Goal: Find specific page/section: Find specific page/section

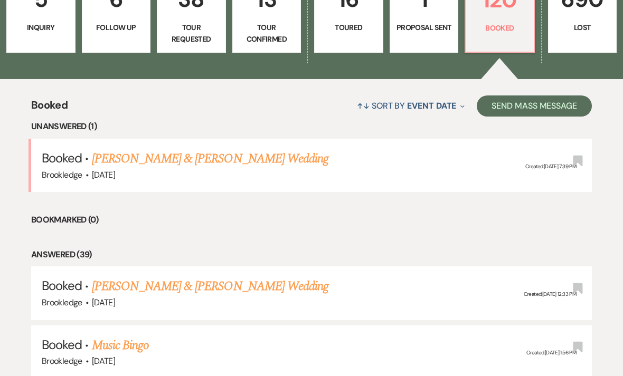
scroll to position [320, 0]
click at [273, 287] on link "[PERSON_NAME] & [PERSON_NAME] Wedding" at bounding box center [210, 286] width 236 height 19
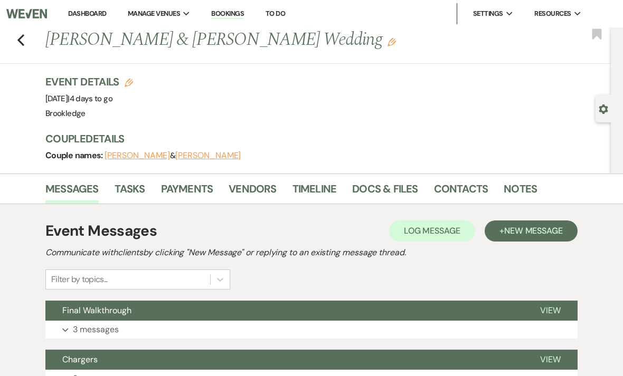
click at [122, 202] on link "Tasks" at bounding box center [129, 191] width 31 height 23
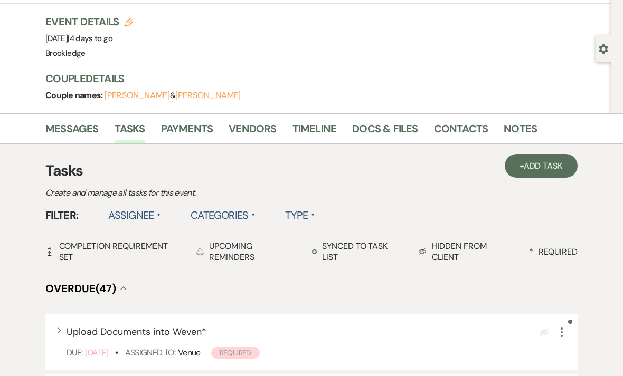
scroll to position [60, 0]
click at [195, 126] on link "Payments" at bounding box center [187, 131] width 52 height 23
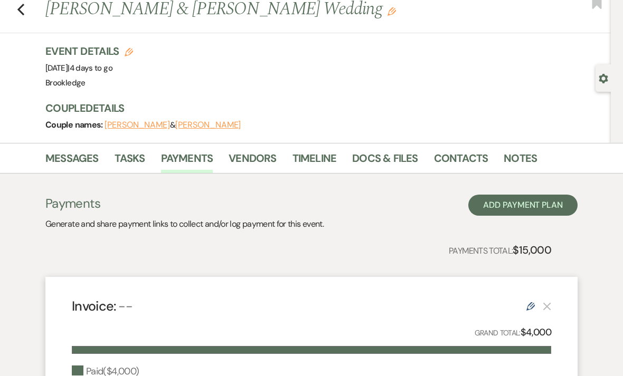
scroll to position [31, 0]
click at [314, 168] on link "Timeline" at bounding box center [314, 161] width 44 height 23
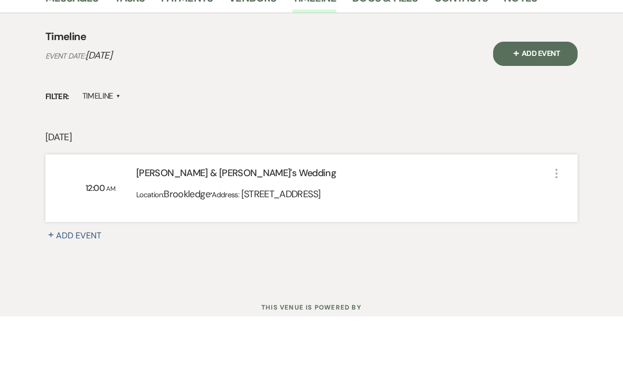
scroll to position [131, 0]
